Goal: Task Accomplishment & Management: Manage account settings

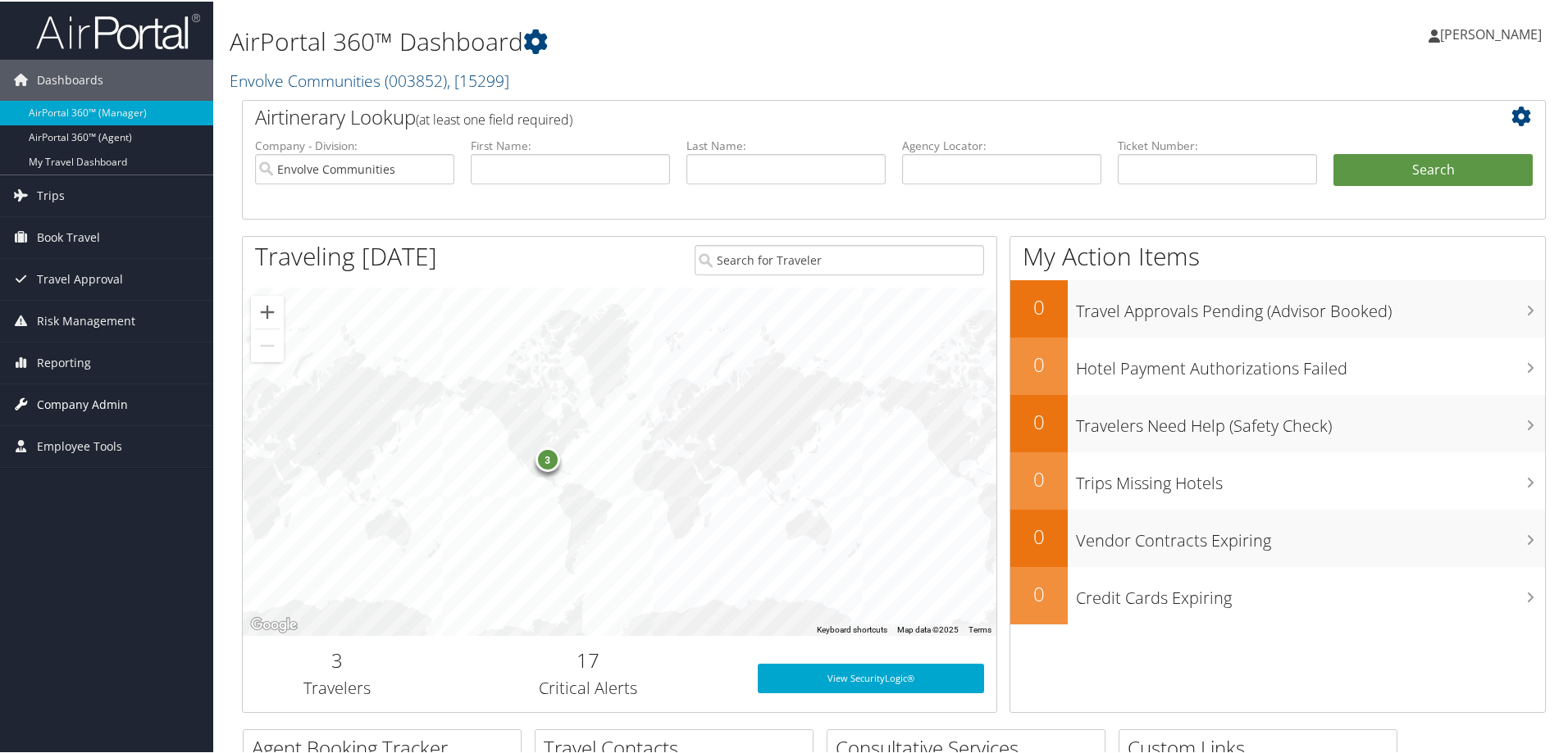
click at [95, 402] on span "Company Admin" at bounding box center [82, 403] width 91 height 41
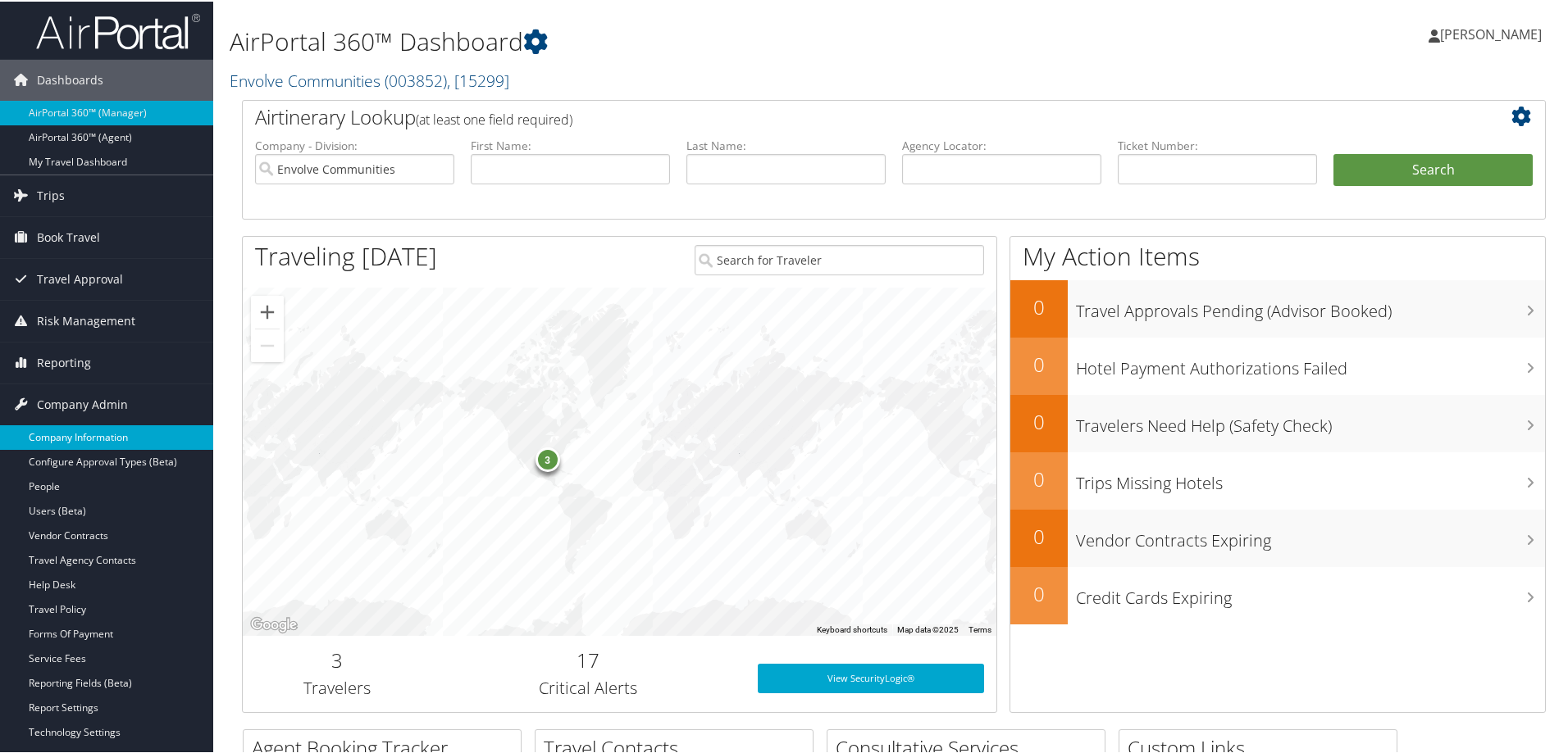
click at [91, 445] on link "Company Information" at bounding box center [106, 435] width 213 height 24
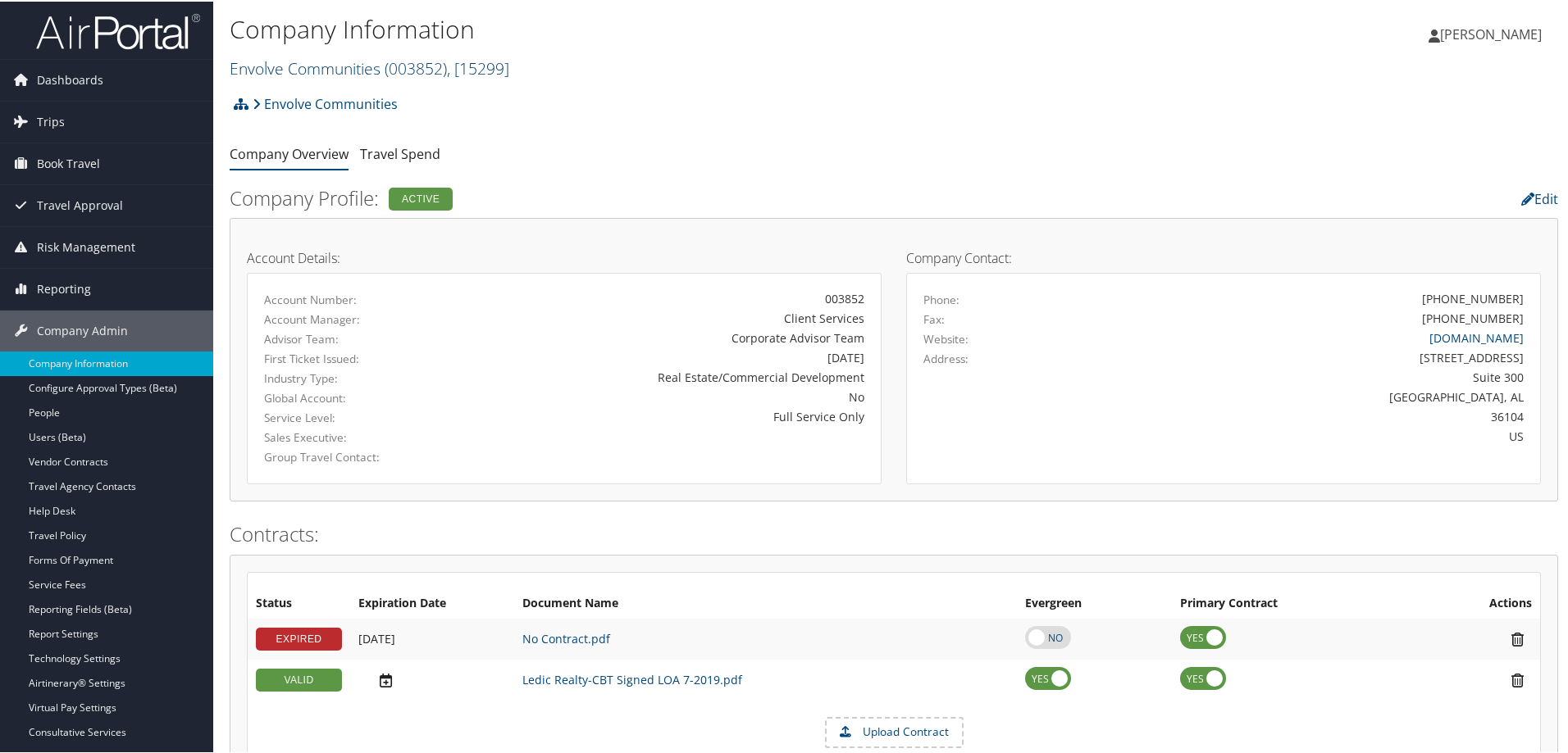
click at [429, 72] on span "( 003852 )" at bounding box center [415, 67] width 62 height 22
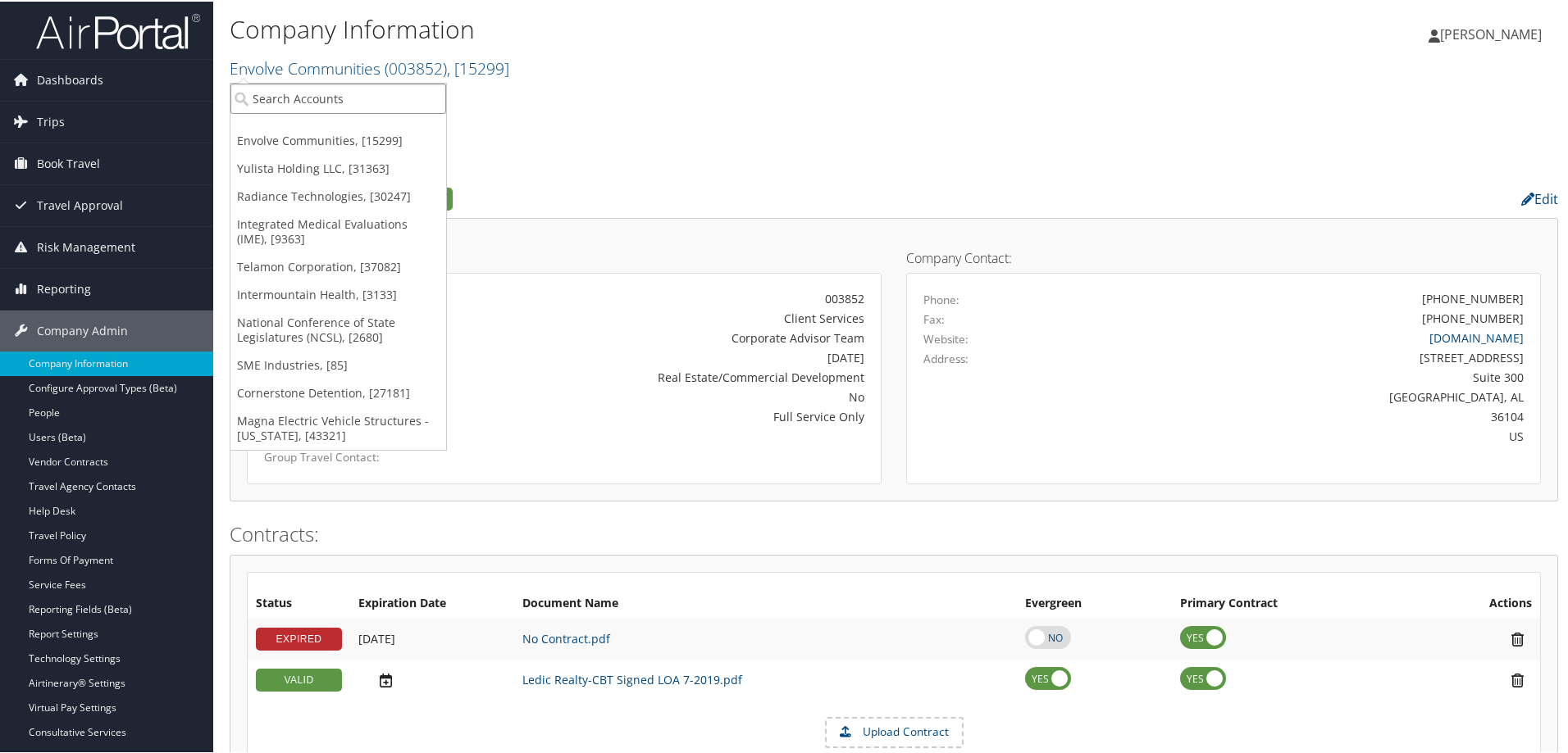
click at [361, 97] on input "search" at bounding box center [338, 97] width 216 height 30
type input "sme"
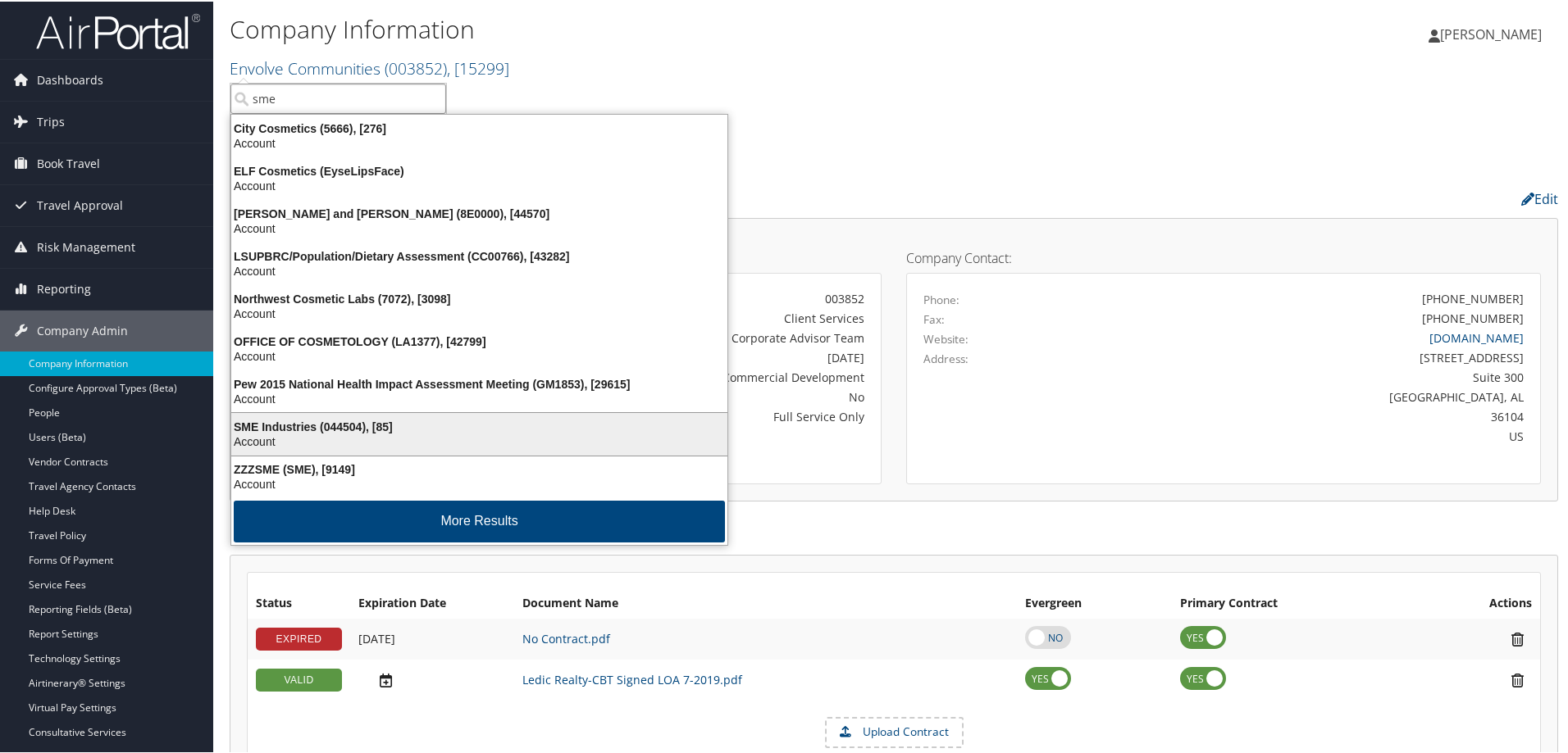
click at [307, 412] on li "SME Industries (044504), [85] Account" at bounding box center [479, 433] width 498 height 44
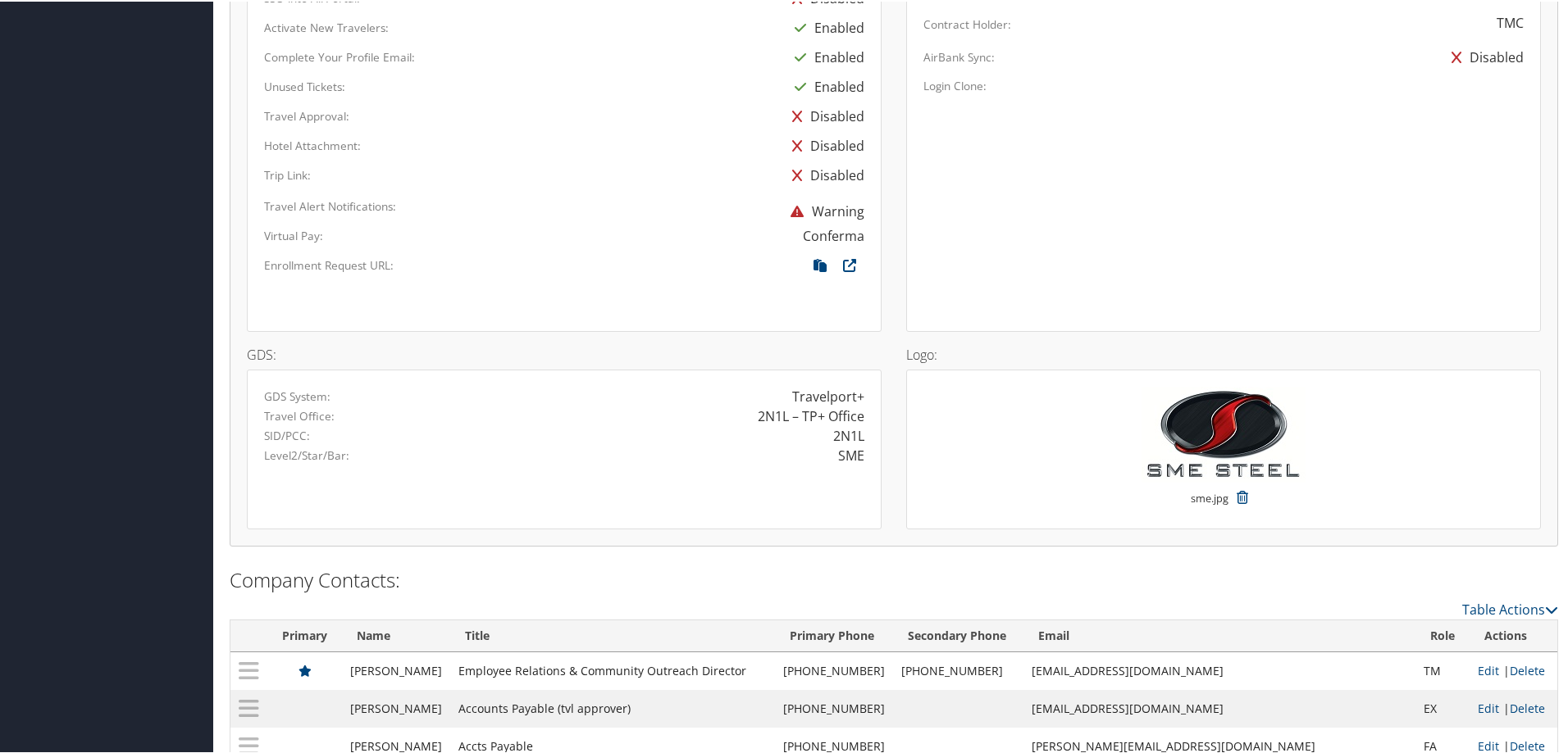
scroll to position [1066, 0]
click at [844, 263] on icon at bounding box center [849, 267] width 29 height 21
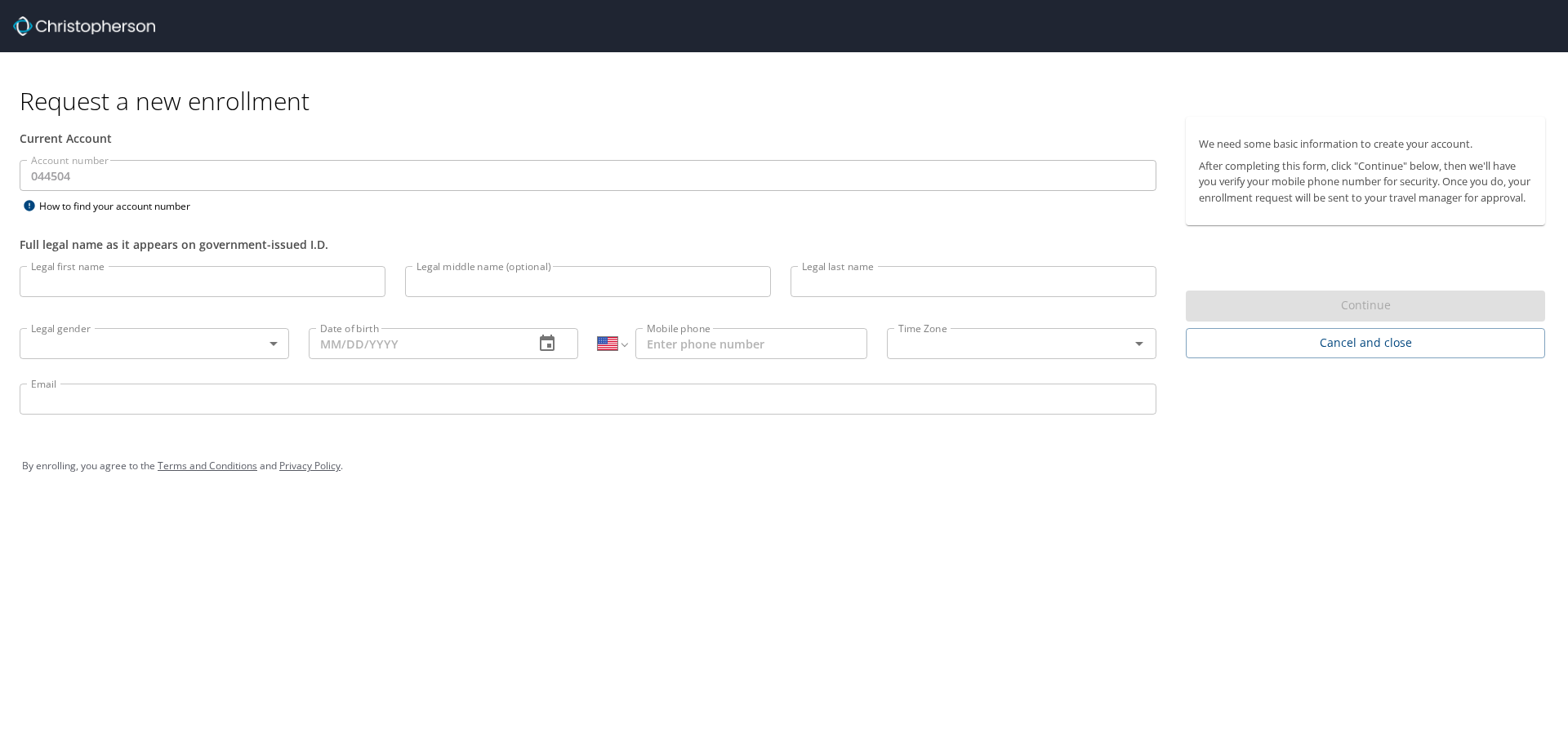
select select "US"
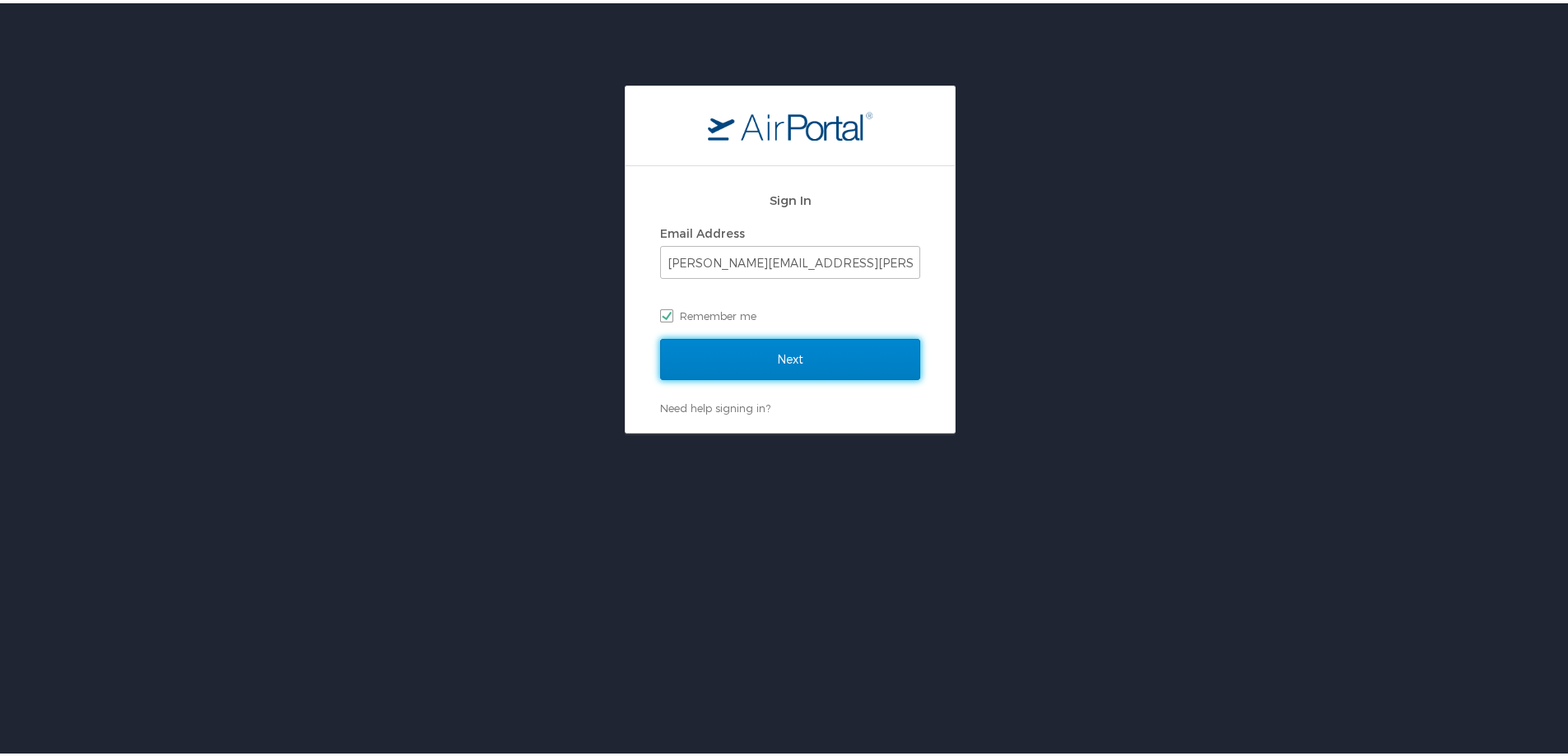
click at [765, 345] on input "Next" at bounding box center [791, 356] width 260 height 41
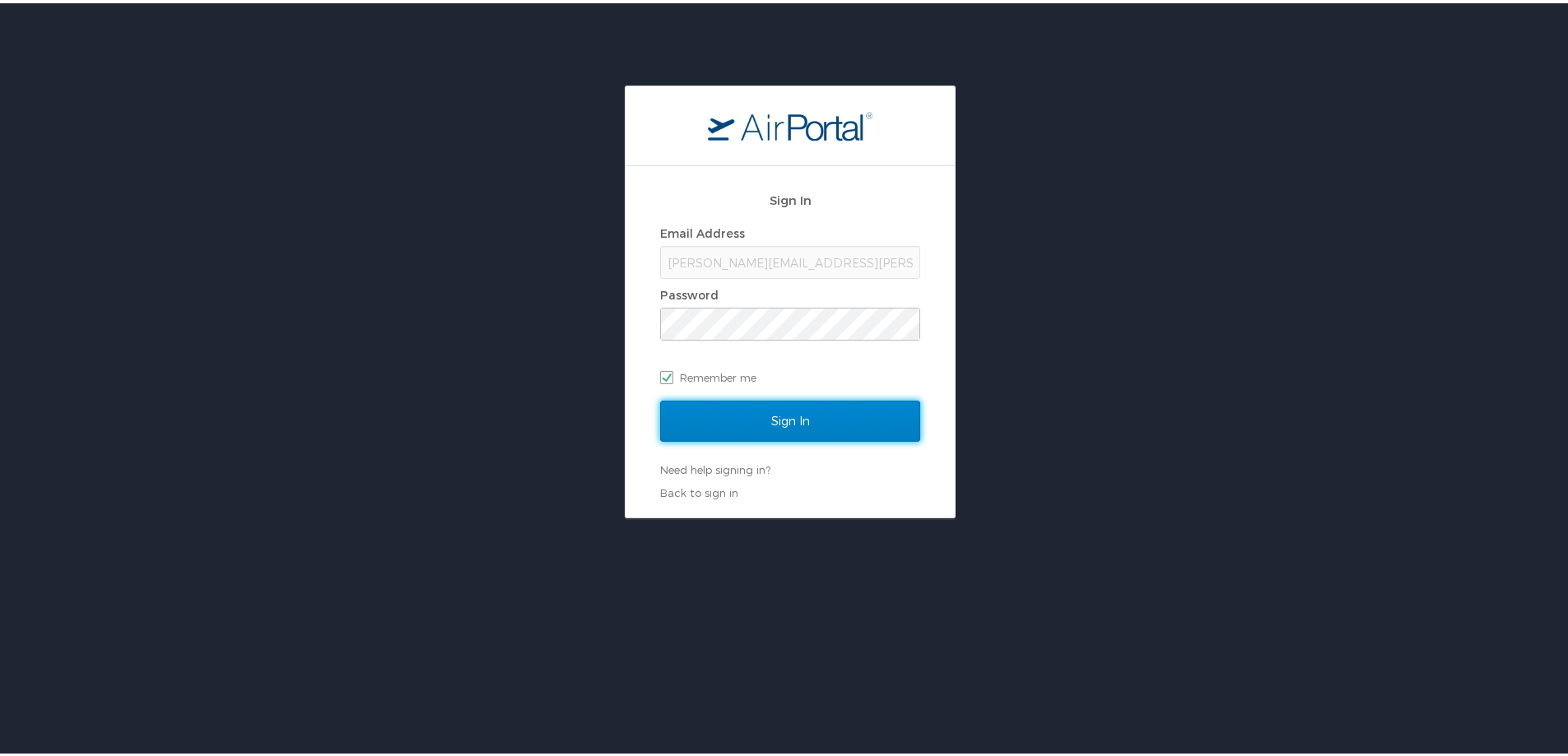
click at [780, 427] on input "Sign In" at bounding box center [791, 417] width 260 height 41
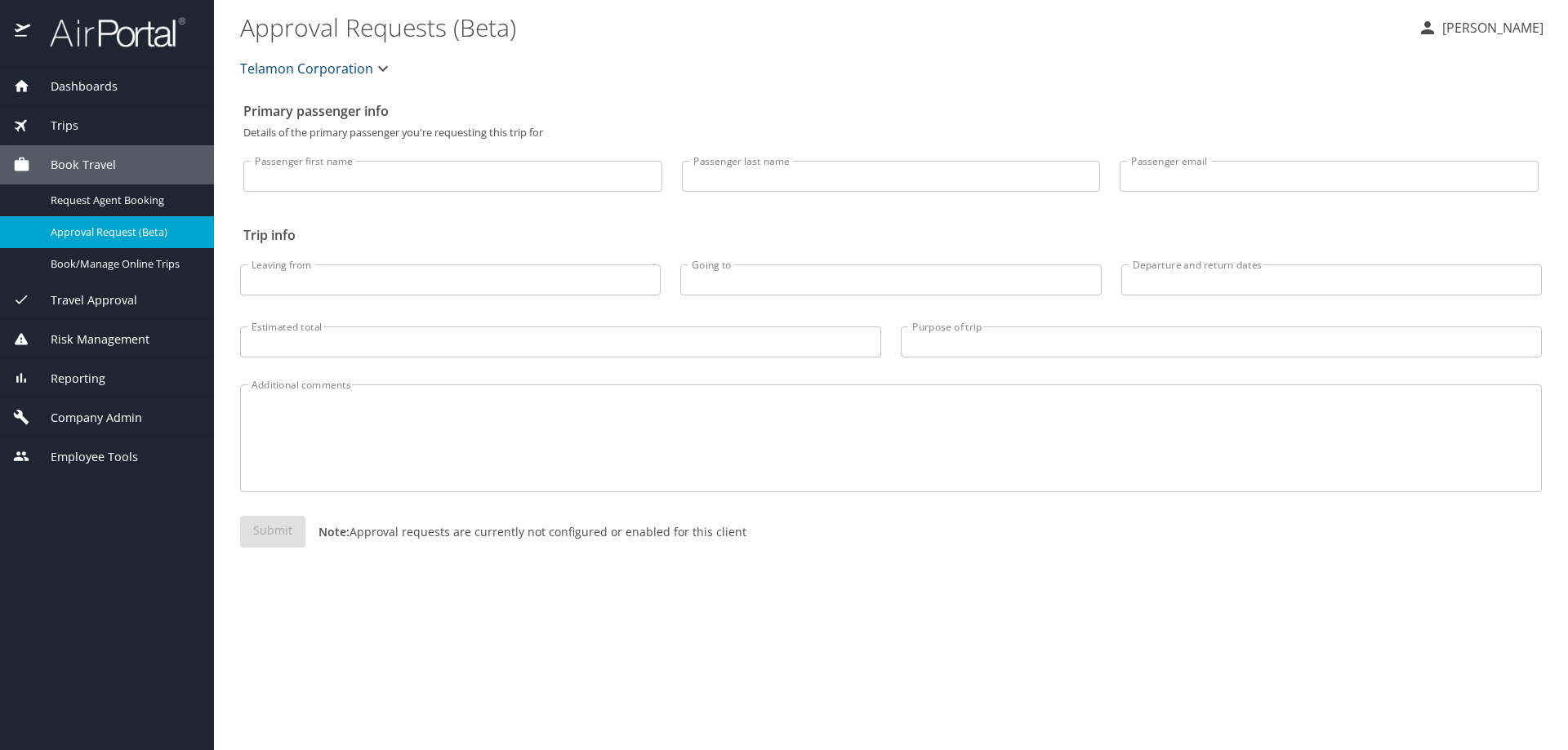
click at [382, 68] on icon "button" at bounding box center [383, 69] width 20 height 20
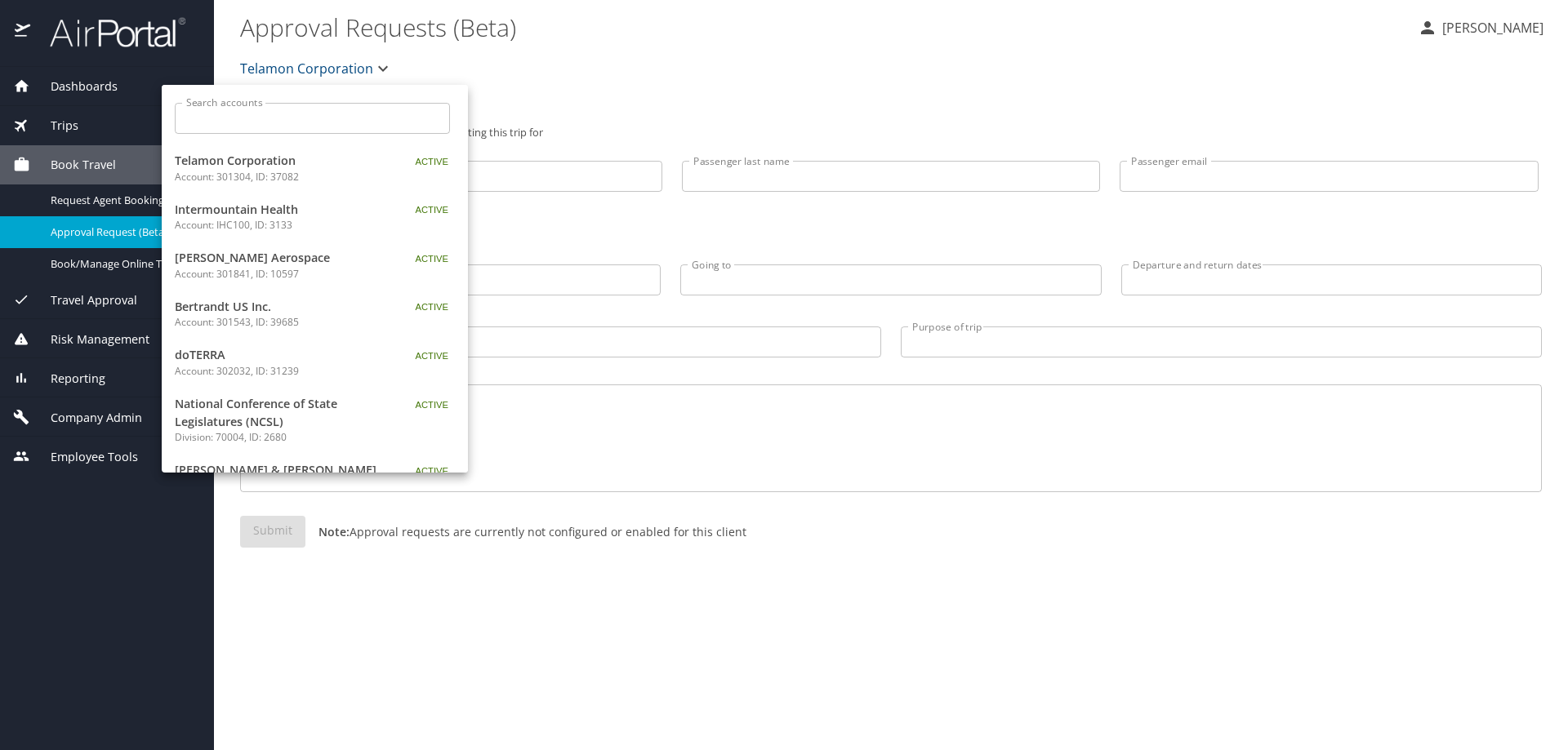
click at [245, 116] on input "Search accounts" at bounding box center [317, 118] width 264 height 31
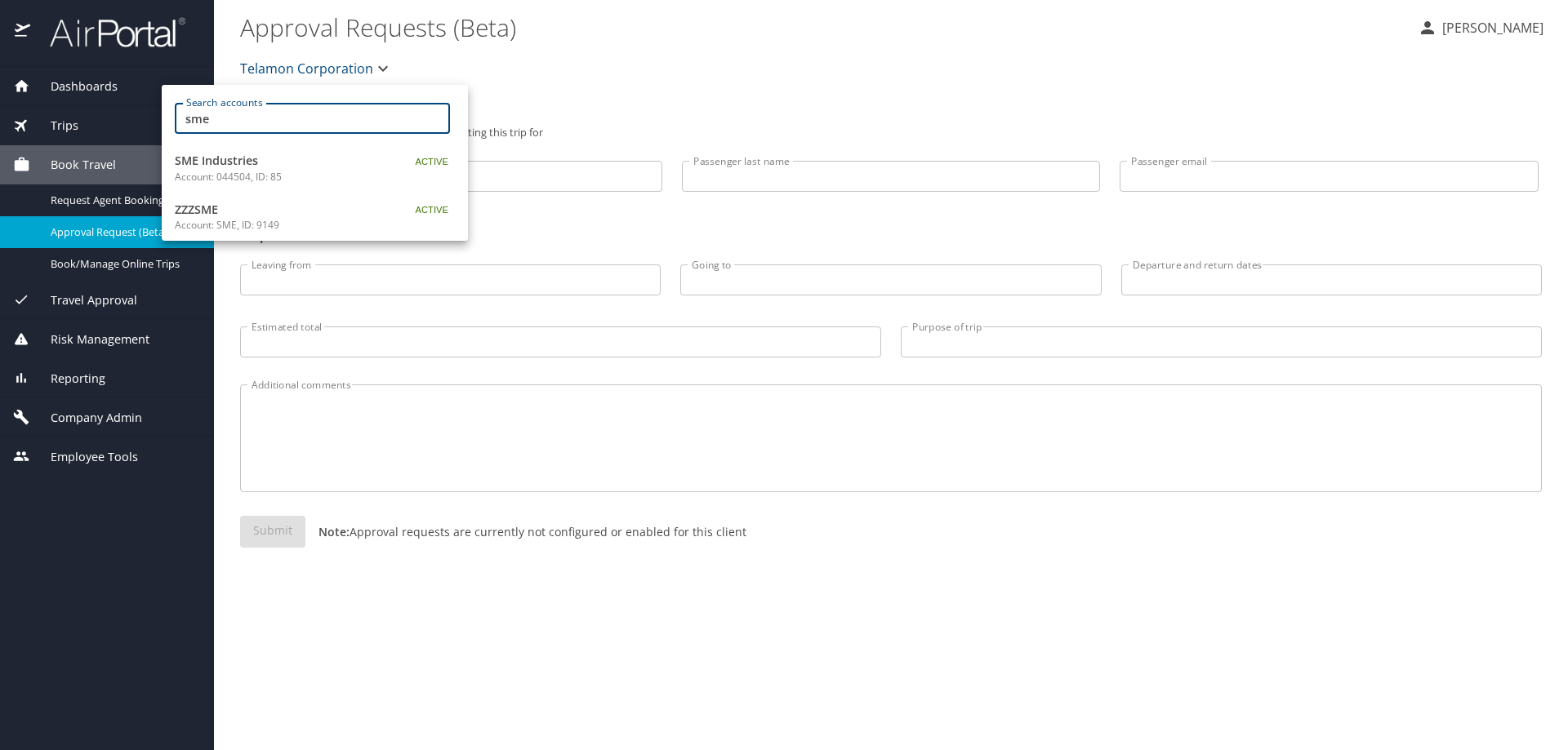
type input "sme"
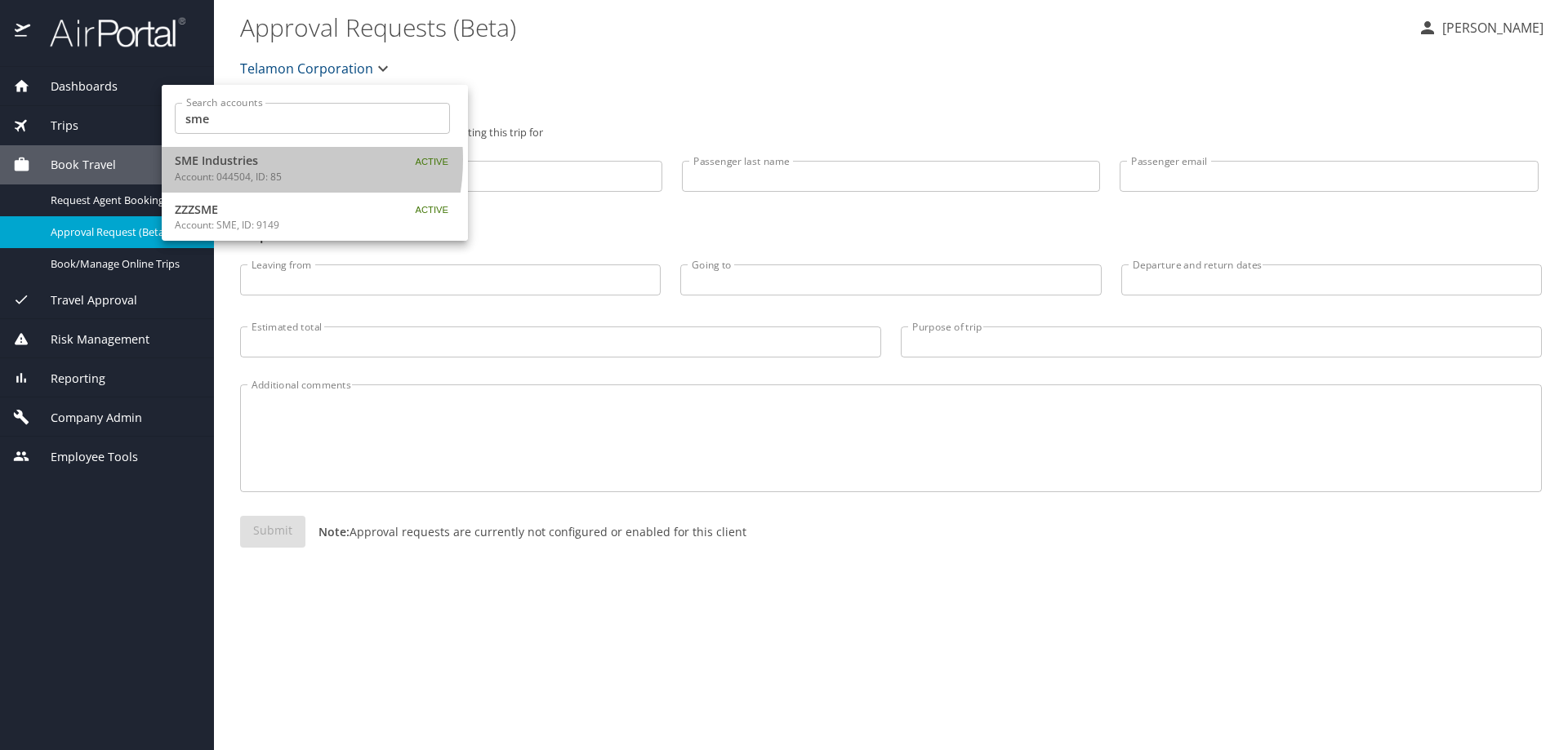
click at [246, 159] on span "SME Industries" at bounding box center [277, 161] width 204 height 18
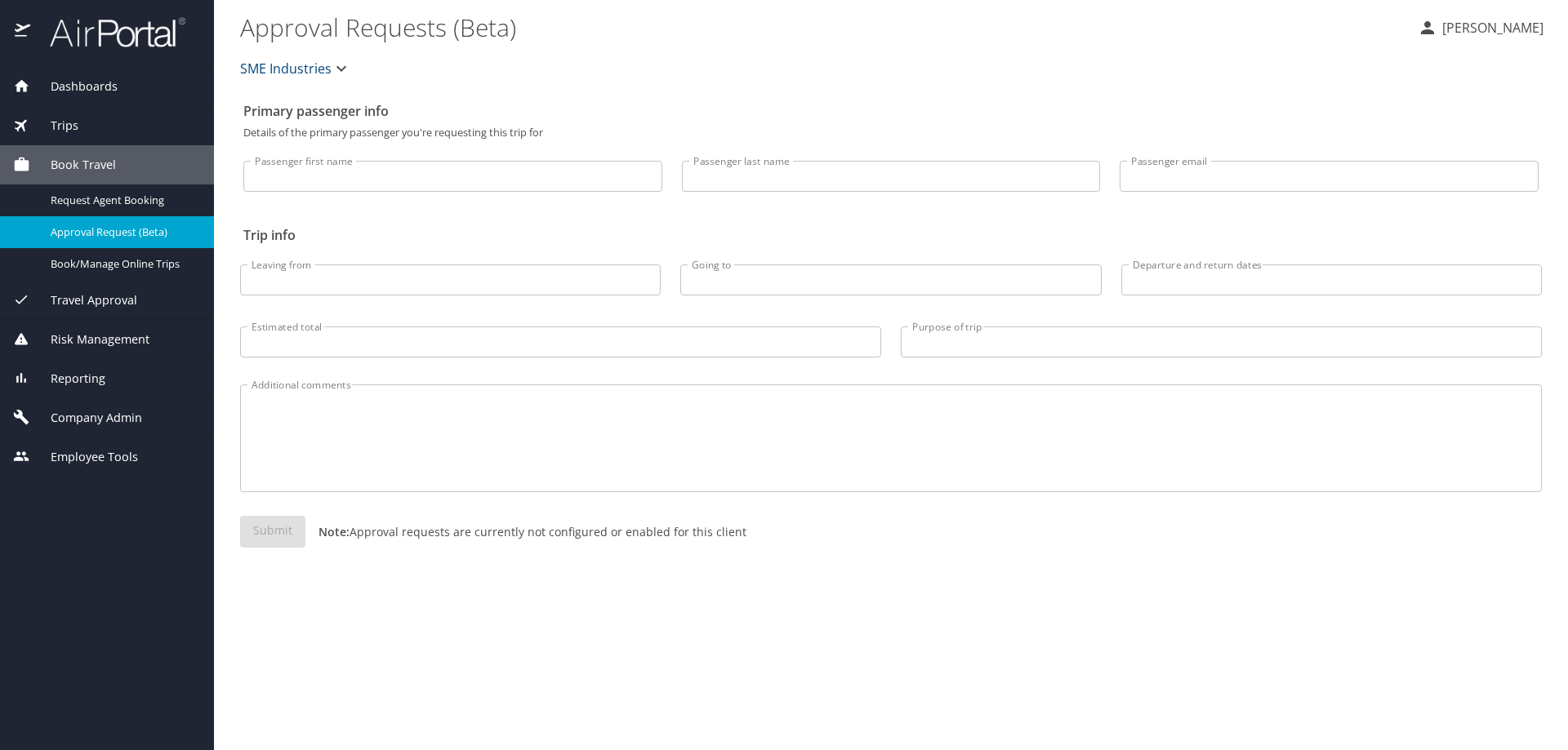
click at [112, 415] on span "Company Admin" at bounding box center [86, 418] width 112 height 18
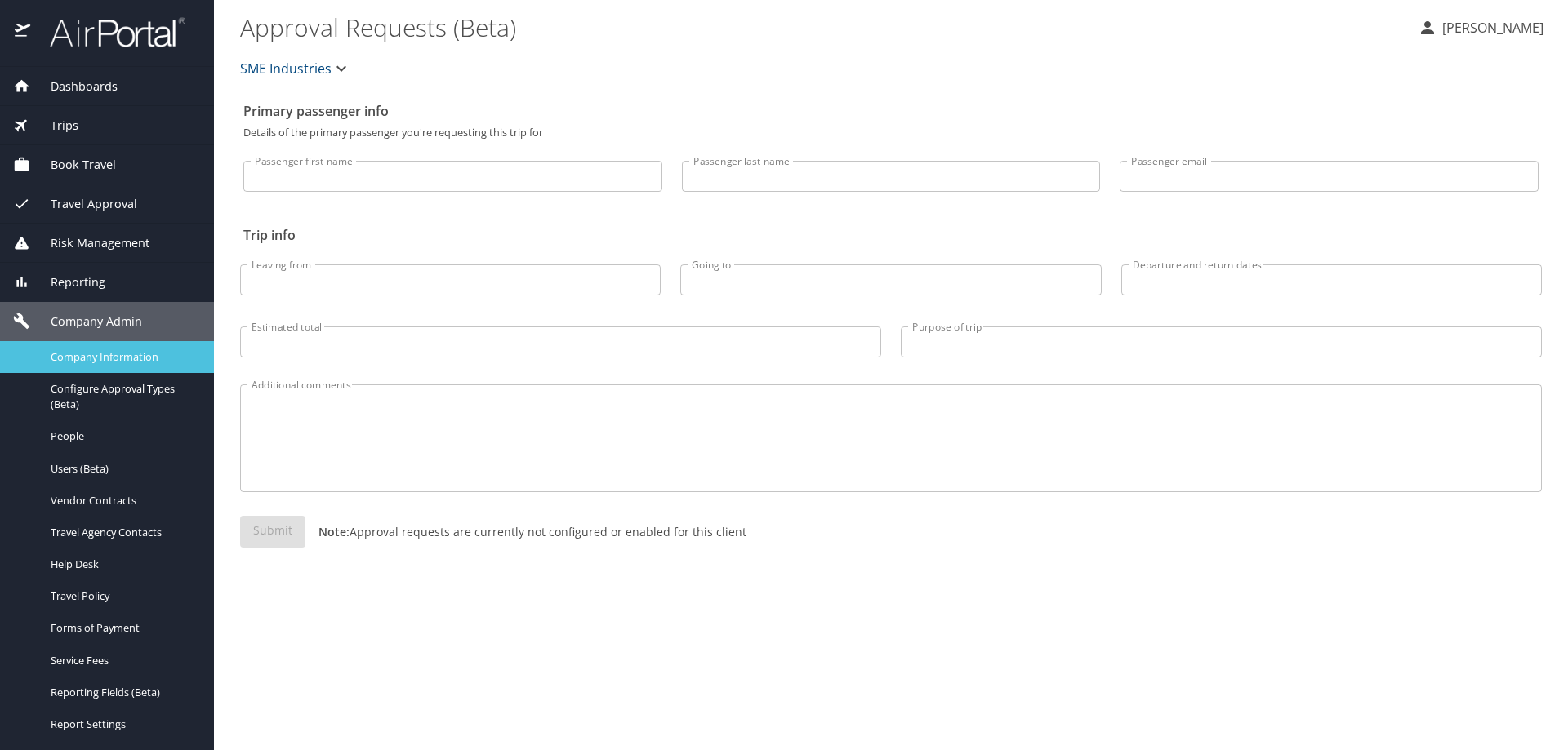
click at [111, 359] on span "Company Information" at bounding box center [123, 357] width 143 height 16
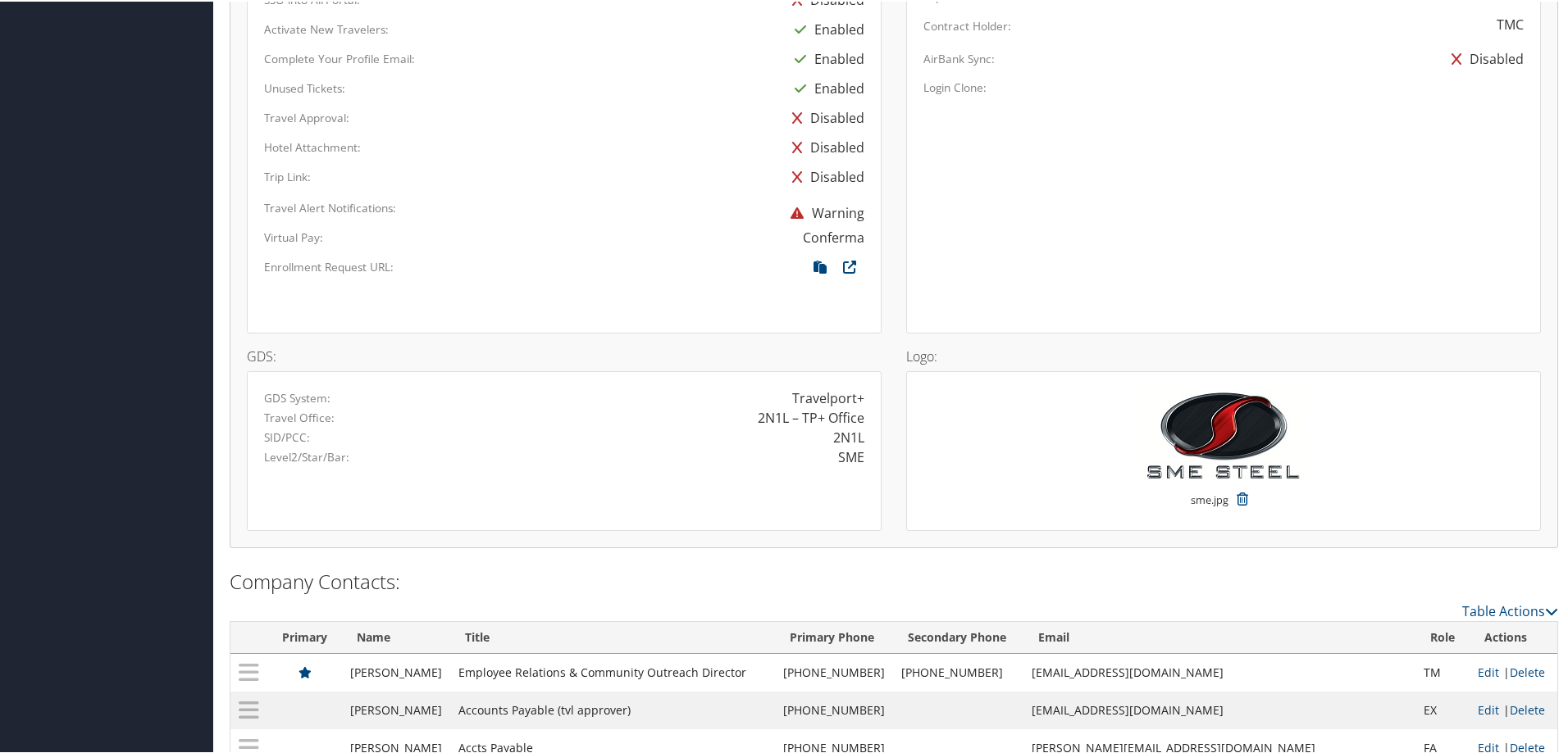
scroll to position [1217, 0]
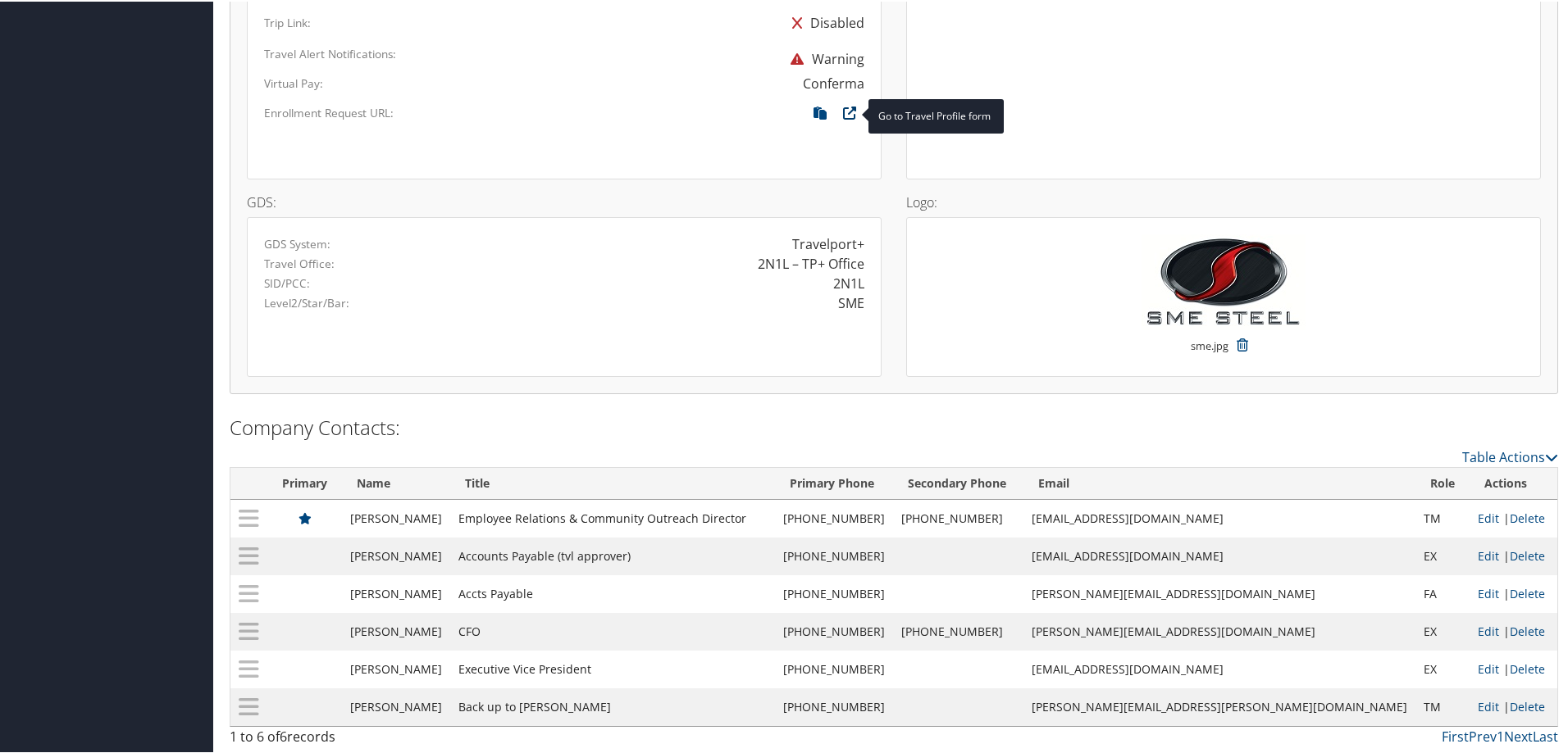
click at [846, 115] on icon at bounding box center [849, 115] width 29 height 21
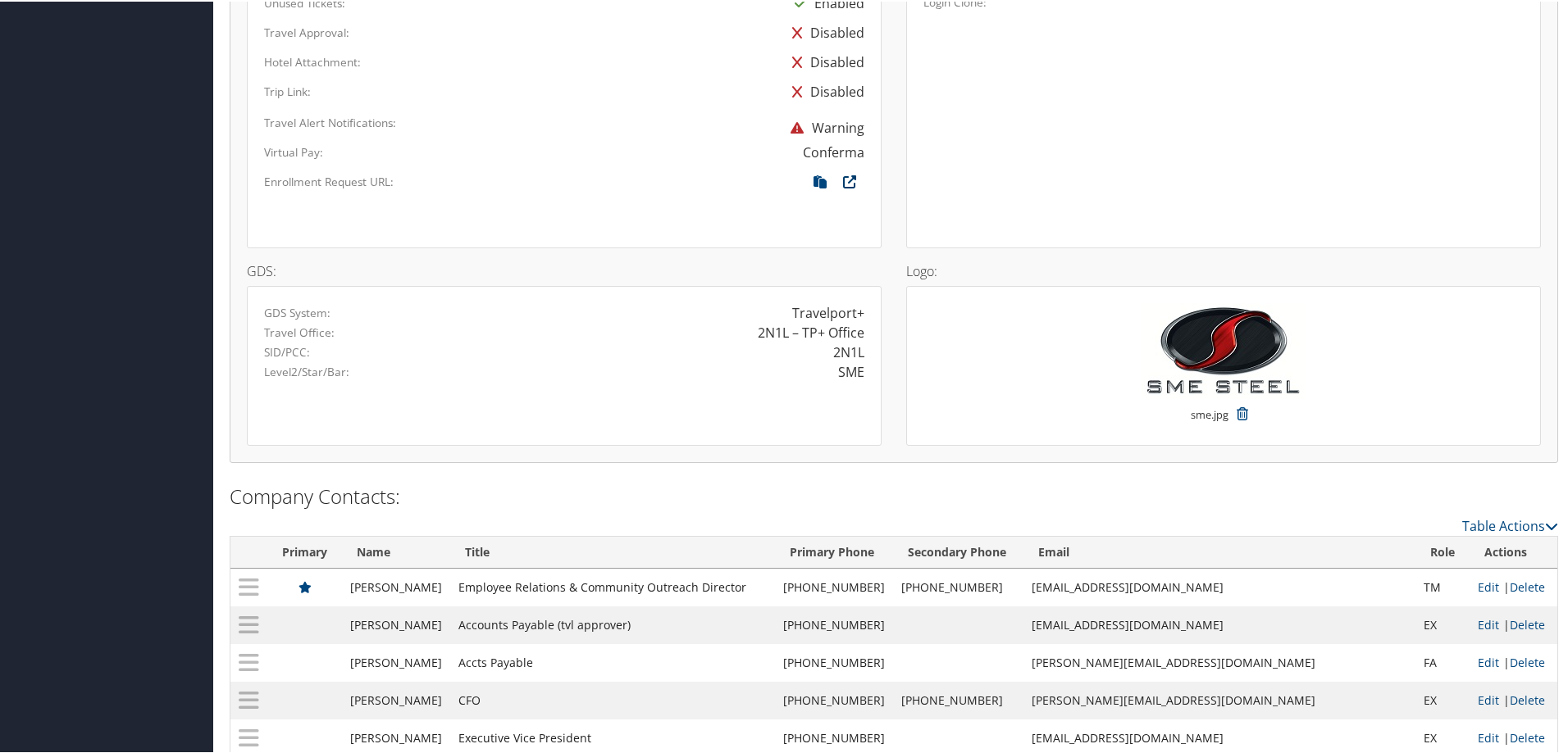
scroll to position [1053, 0]
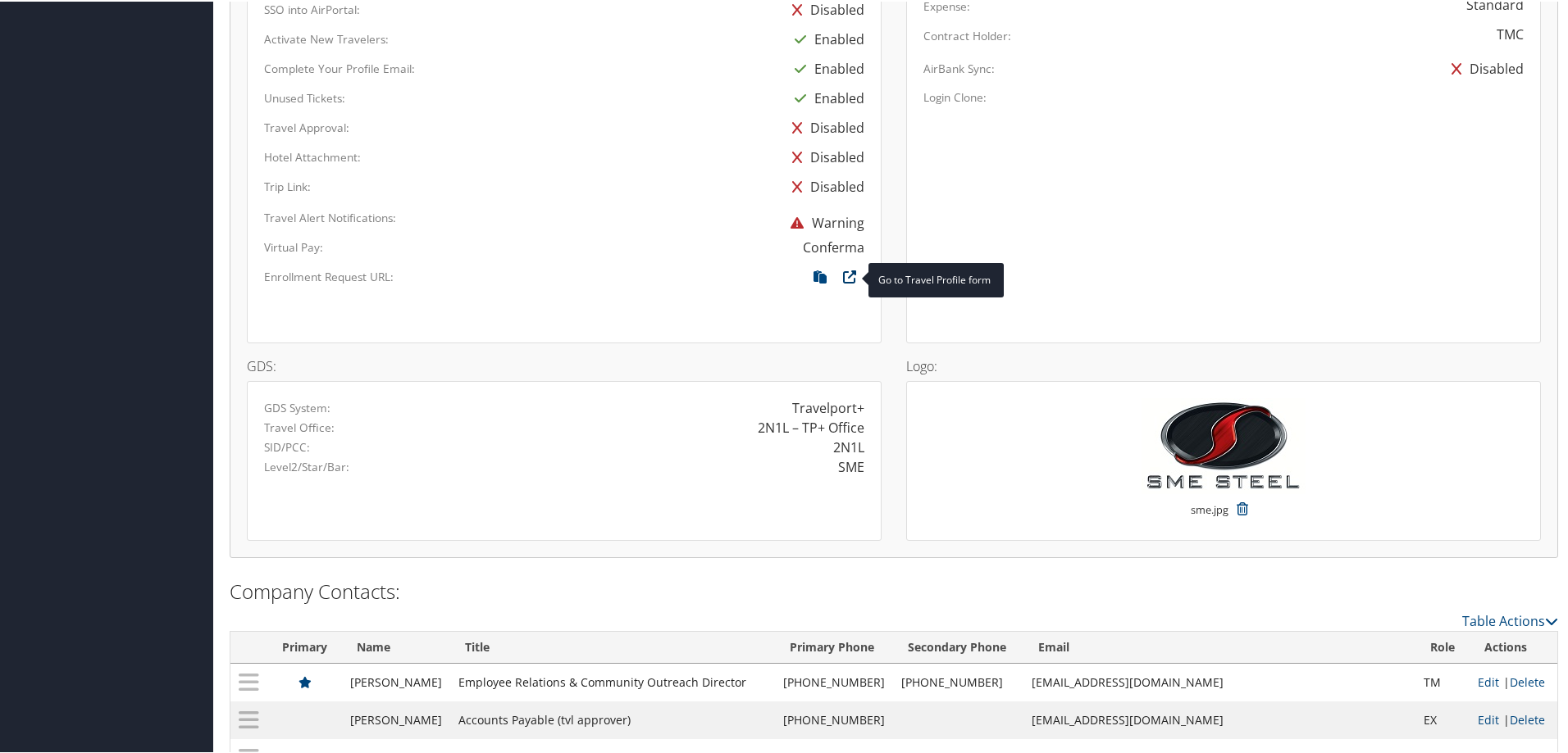
click at [847, 277] on icon at bounding box center [849, 279] width 29 height 21
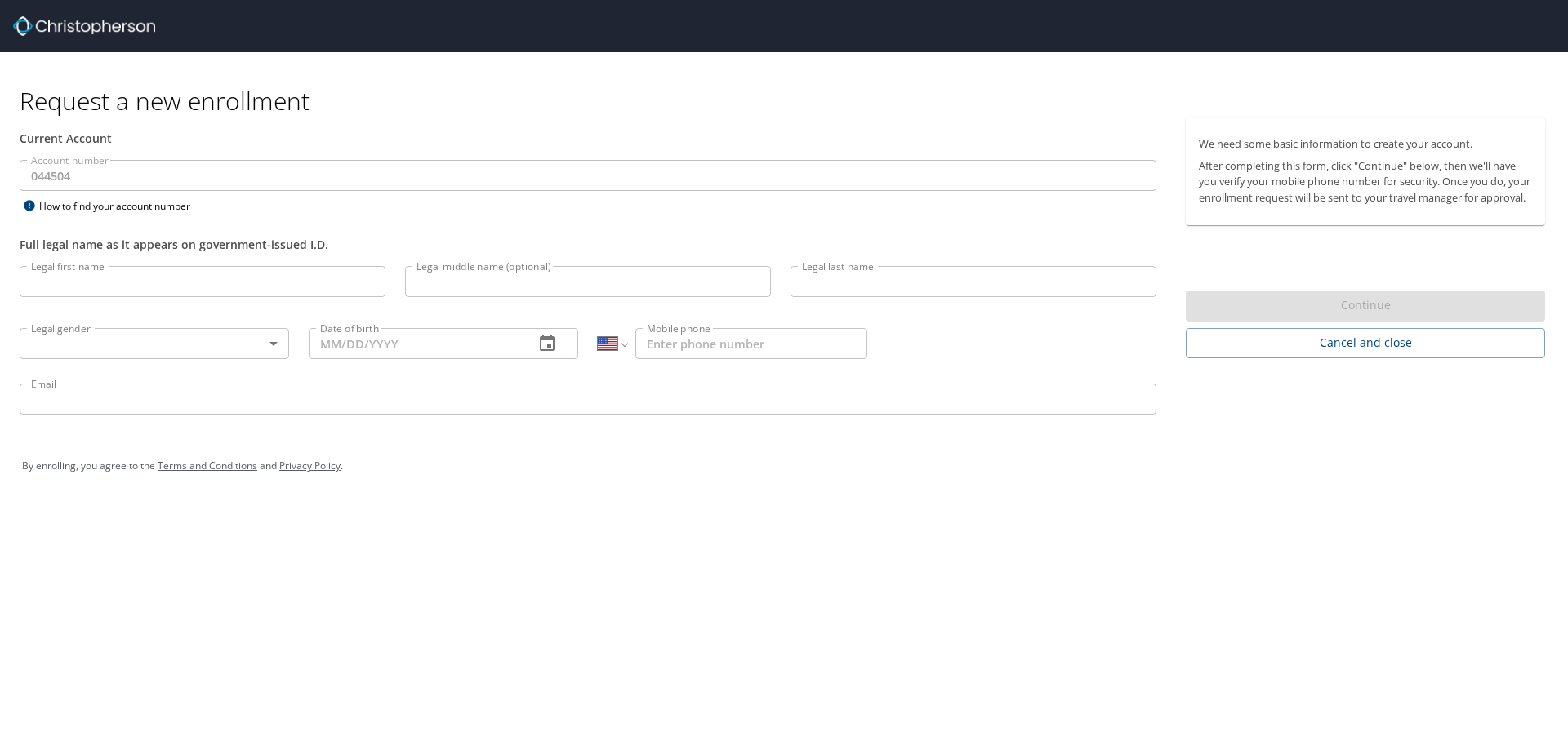
select select "US"
